Goal: Entertainment & Leisure: Consume media (video, audio)

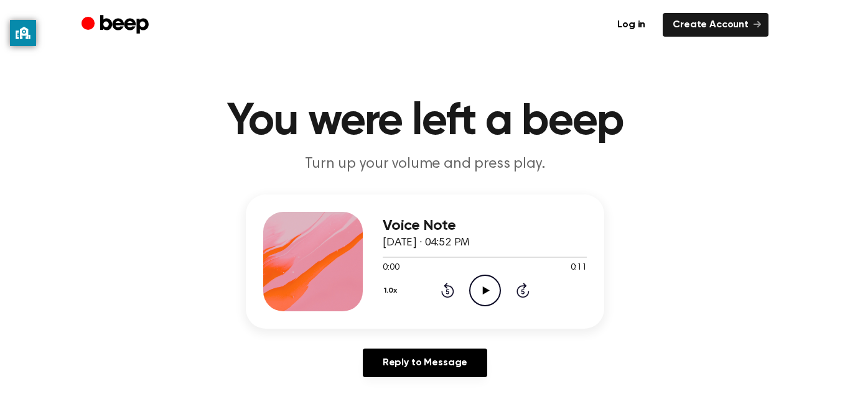
click at [486, 298] on icon "Play Audio" at bounding box center [485, 291] width 32 height 32
click at [486, 298] on icon "Pause Audio" at bounding box center [485, 291] width 32 height 32
click at [385, 257] on div at bounding box center [485, 257] width 204 height 1
click at [485, 281] on icon "Play Audio" at bounding box center [485, 291] width 32 height 32
click at [477, 292] on icon "Play Audio" at bounding box center [485, 291] width 32 height 32
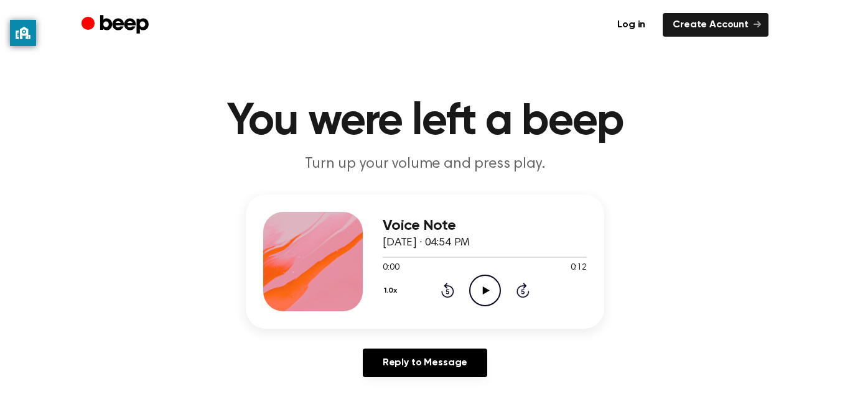
click at [484, 284] on icon "Play Audio" at bounding box center [485, 291] width 32 height 32
click at [483, 303] on icon "Play Audio" at bounding box center [485, 291] width 32 height 32
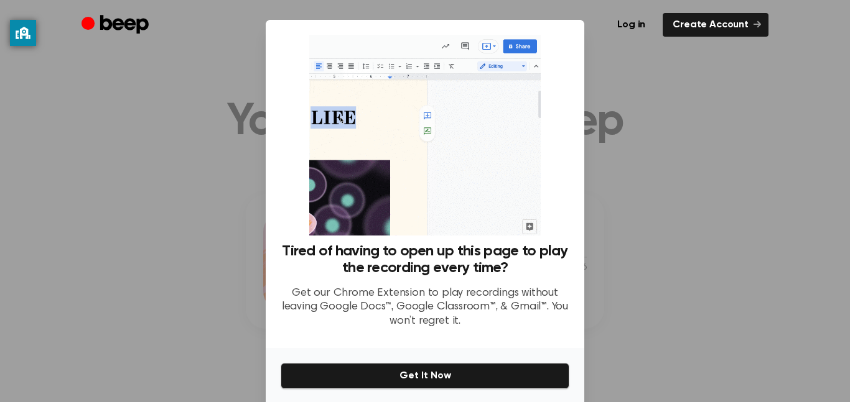
click at [463, 305] on p "Get our Chrome Extension to play recordings without leaving Google Docs™, Googl…" at bounding box center [425, 308] width 289 height 42
click at [613, 52] on div at bounding box center [425, 201] width 850 height 402
click at [761, 24] on link "Create Account" at bounding box center [716, 25] width 106 height 24
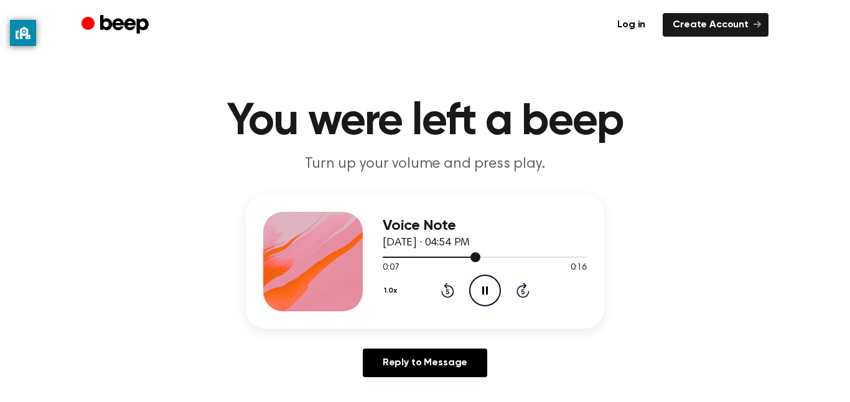
click at [384, 257] on div at bounding box center [432, 257] width 98 height 1
click at [391, 250] on div "Voice Note [DATE] · 04:54 PM" at bounding box center [485, 235] width 204 height 34
click at [387, 261] on div at bounding box center [485, 257] width 204 height 10
click at [485, 286] on icon "Play Audio" at bounding box center [485, 291] width 32 height 32
click at [484, 287] on icon at bounding box center [485, 291] width 7 height 8
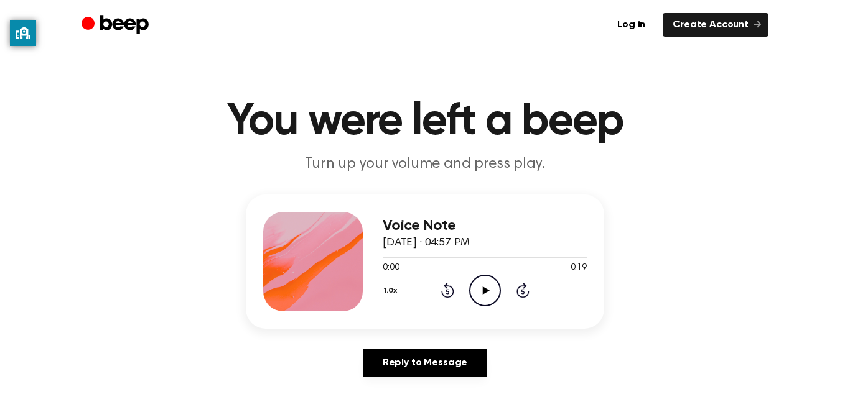
click at [363, 92] on main "You were left a beep Turn up your volume and press play. Voice Note August 23, …" at bounding box center [425, 383] width 850 height 767
click at [483, 287] on icon "Play Audio" at bounding box center [485, 291] width 32 height 32
click at [384, 261] on div at bounding box center [485, 257] width 204 height 10
click at [483, 287] on icon at bounding box center [485, 291] width 7 height 8
click at [487, 279] on icon "Play Audio" at bounding box center [485, 291] width 32 height 32
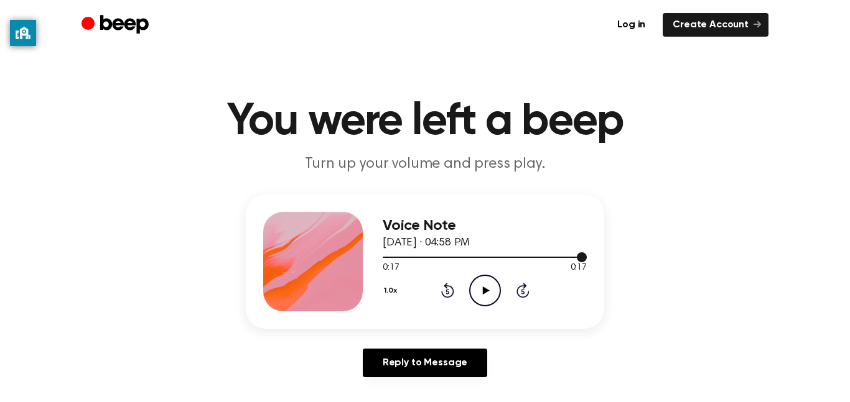
click at [503, 261] on div at bounding box center [485, 257] width 204 height 10
click at [469, 253] on div at bounding box center [485, 257] width 204 height 10
click at [412, 250] on div "Voice Note August 23, 2023 · 04:58 PM" at bounding box center [485, 235] width 204 height 34
click at [386, 250] on div "Voice Note August 23, 2023 · 04:58 PM" at bounding box center [485, 235] width 204 height 34
click at [387, 253] on div at bounding box center [485, 257] width 204 height 10
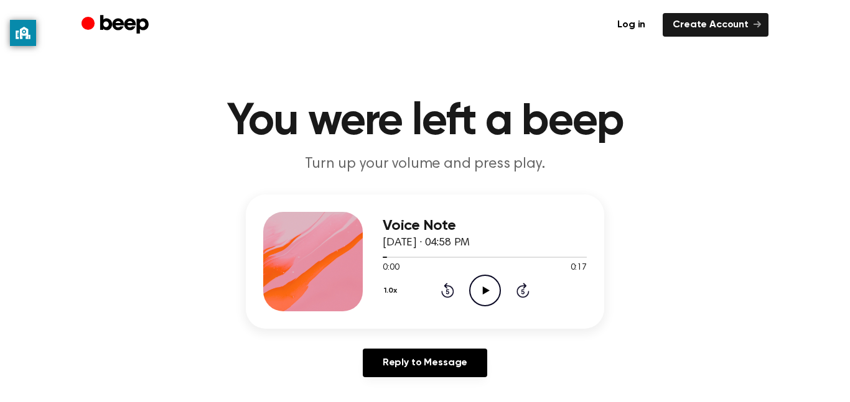
click at [477, 291] on icon "Play Audio" at bounding box center [485, 291] width 32 height 32
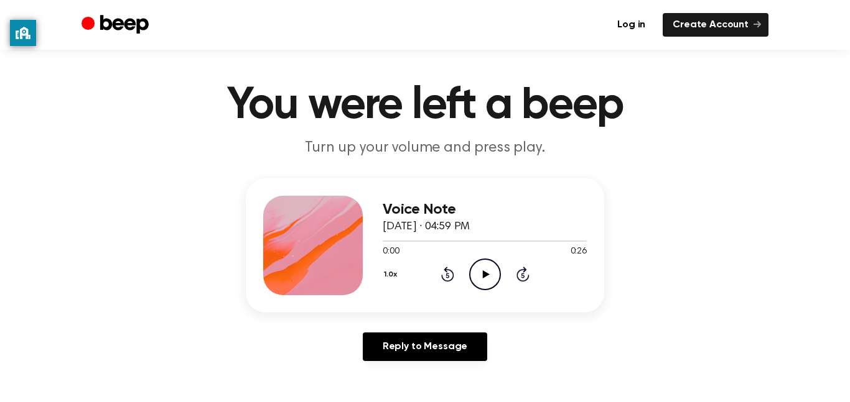
scroll to position [15, 0]
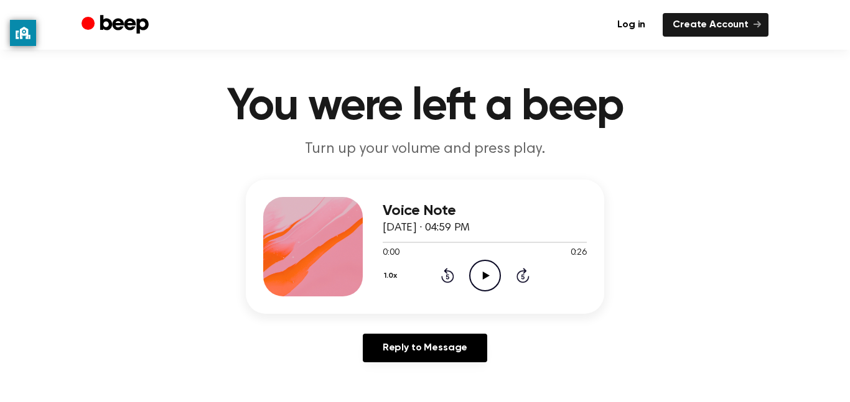
click at [485, 272] on icon "Play Audio" at bounding box center [485, 276] width 32 height 32
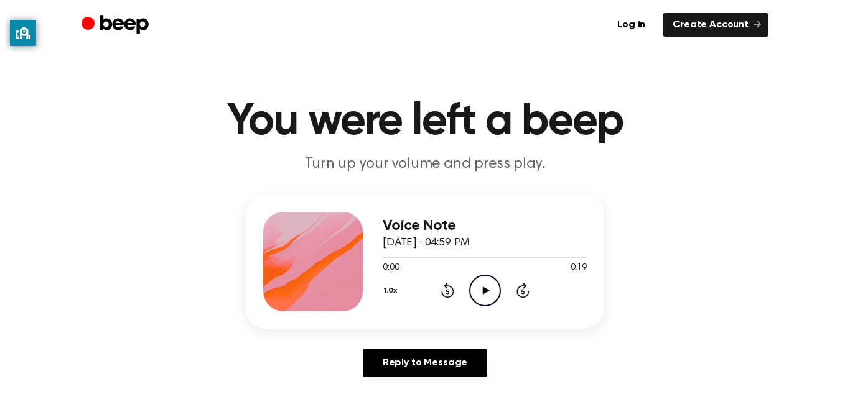
click at [476, 289] on icon "Play Audio" at bounding box center [485, 291] width 32 height 32
click at [476, 289] on icon "Pause Audio" at bounding box center [485, 291] width 32 height 32
click at [479, 292] on icon "Play Audio" at bounding box center [485, 291] width 32 height 32
